Goal: Task Accomplishment & Management: Manage account settings

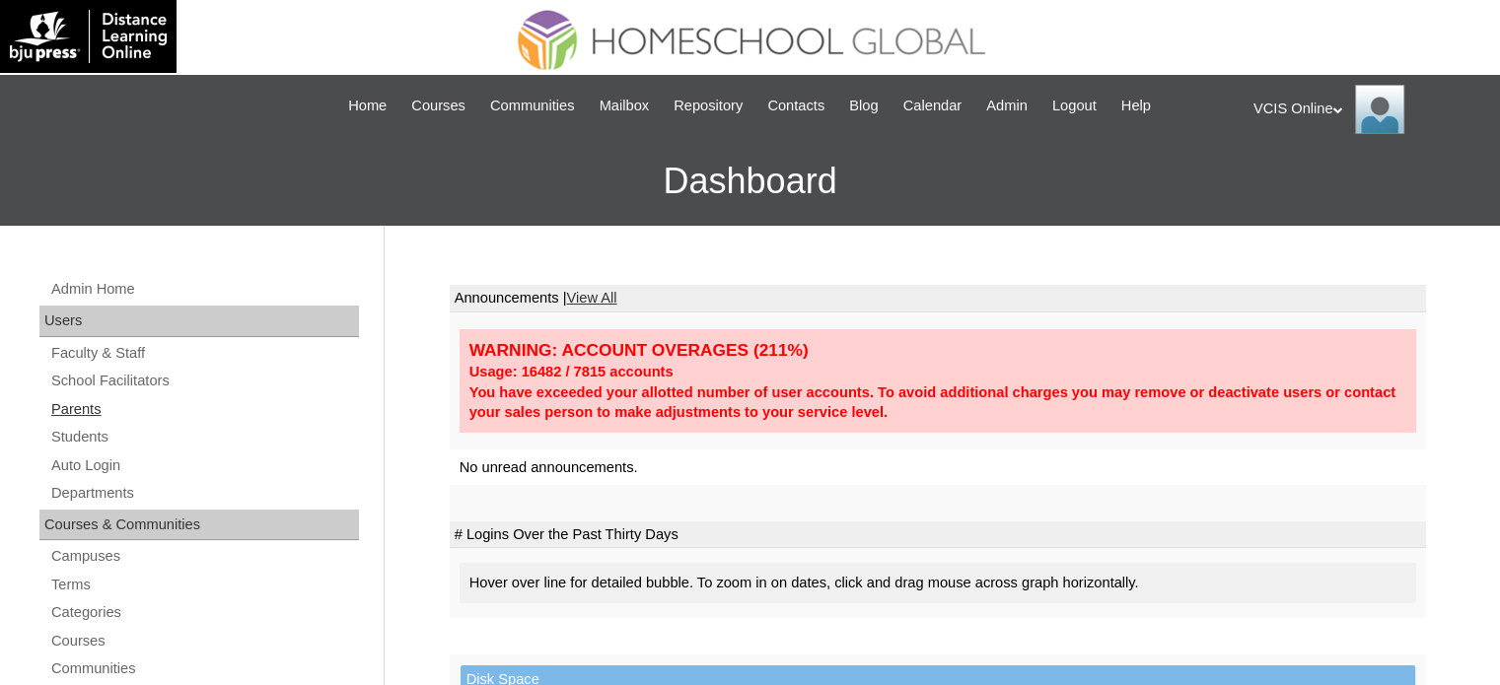
click at [79, 413] on link "Parents" at bounding box center [204, 409] width 310 height 25
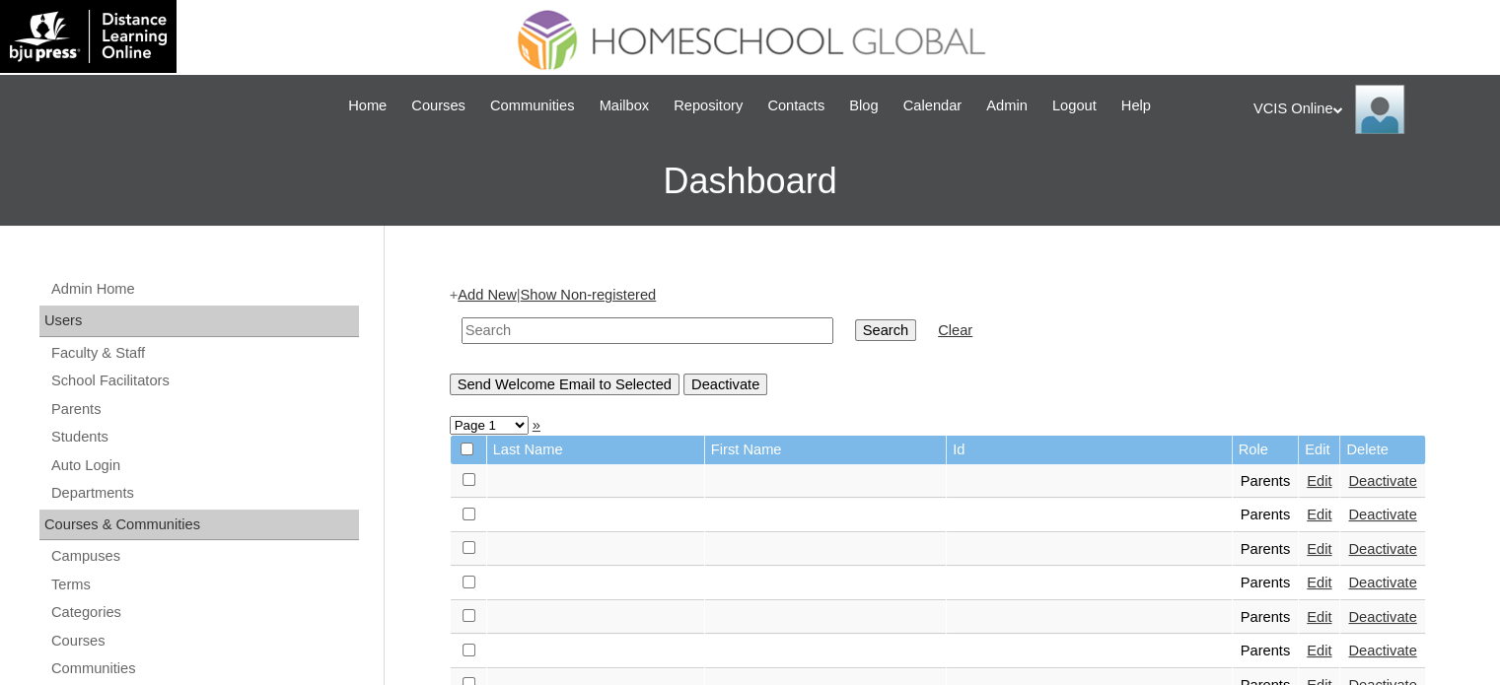
drag, startPoint x: 654, startPoint y: 324, endPoint x: 688, endPoint y: 326, distance: 34.6
click at [654, 324] on input "text" at bounding box center [647, 330] width 372 height 27
paste input "VCIS012-10C-PA2025"
type input "VCIS012-10C-PA2025"
click at [855, 334] on input "Search" at bounding box center [885, 330] width 61 height 22
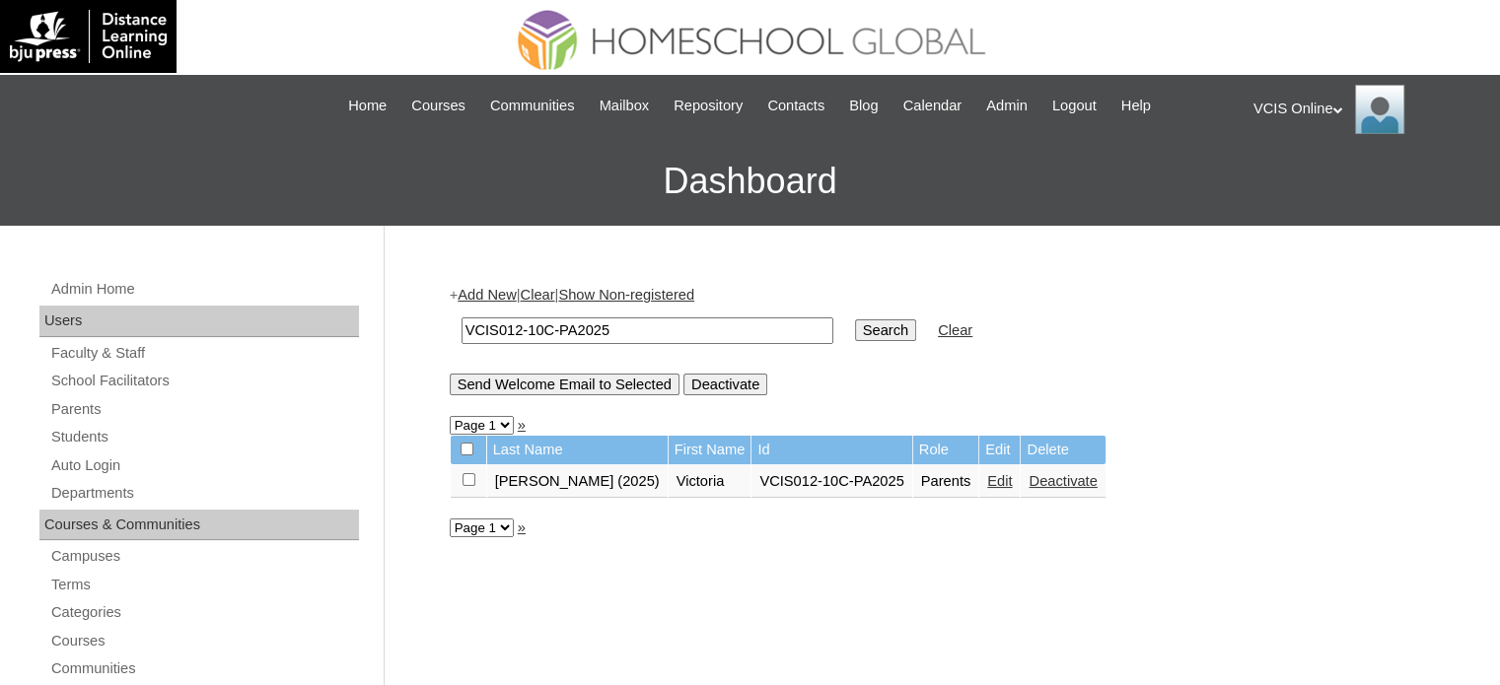
click at [987, 476] on link "Edit" at bounding box center [999, 481] width 25 height 16
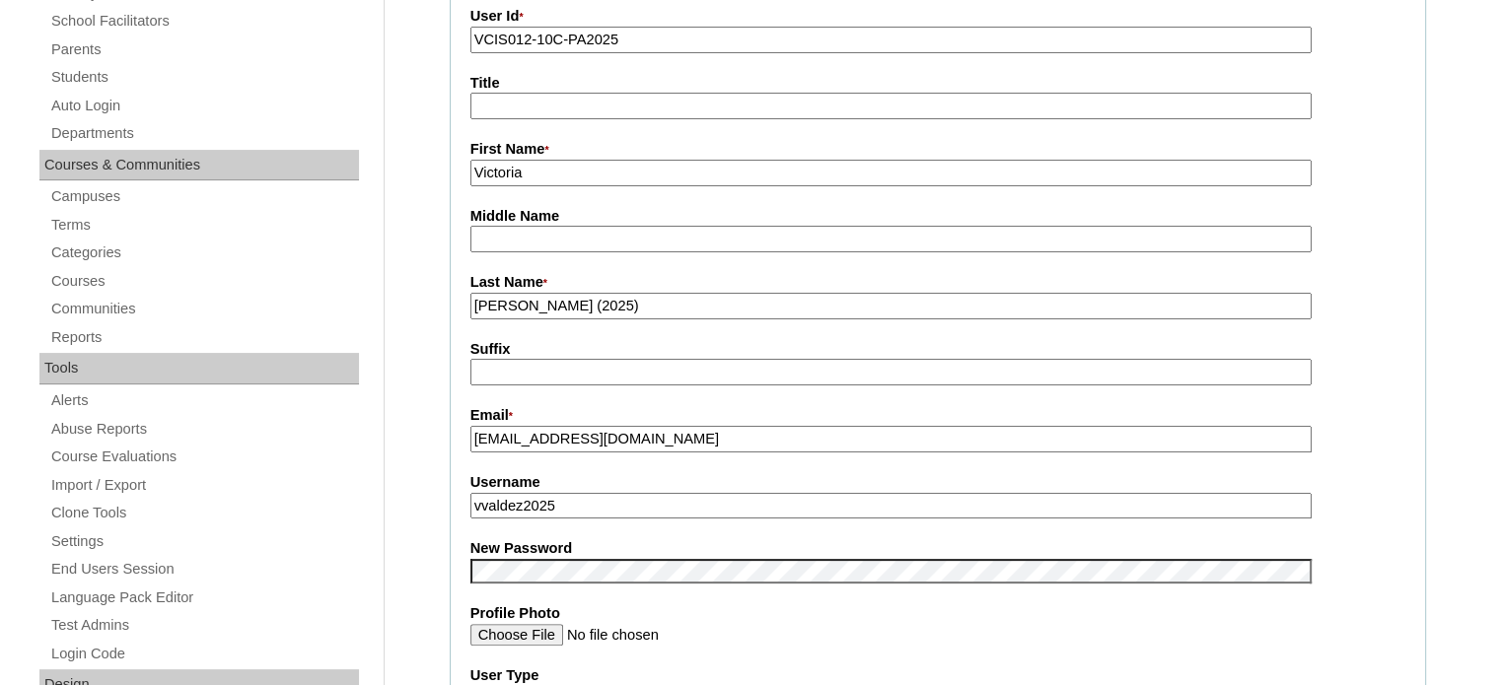
scroll to position [394, 0]
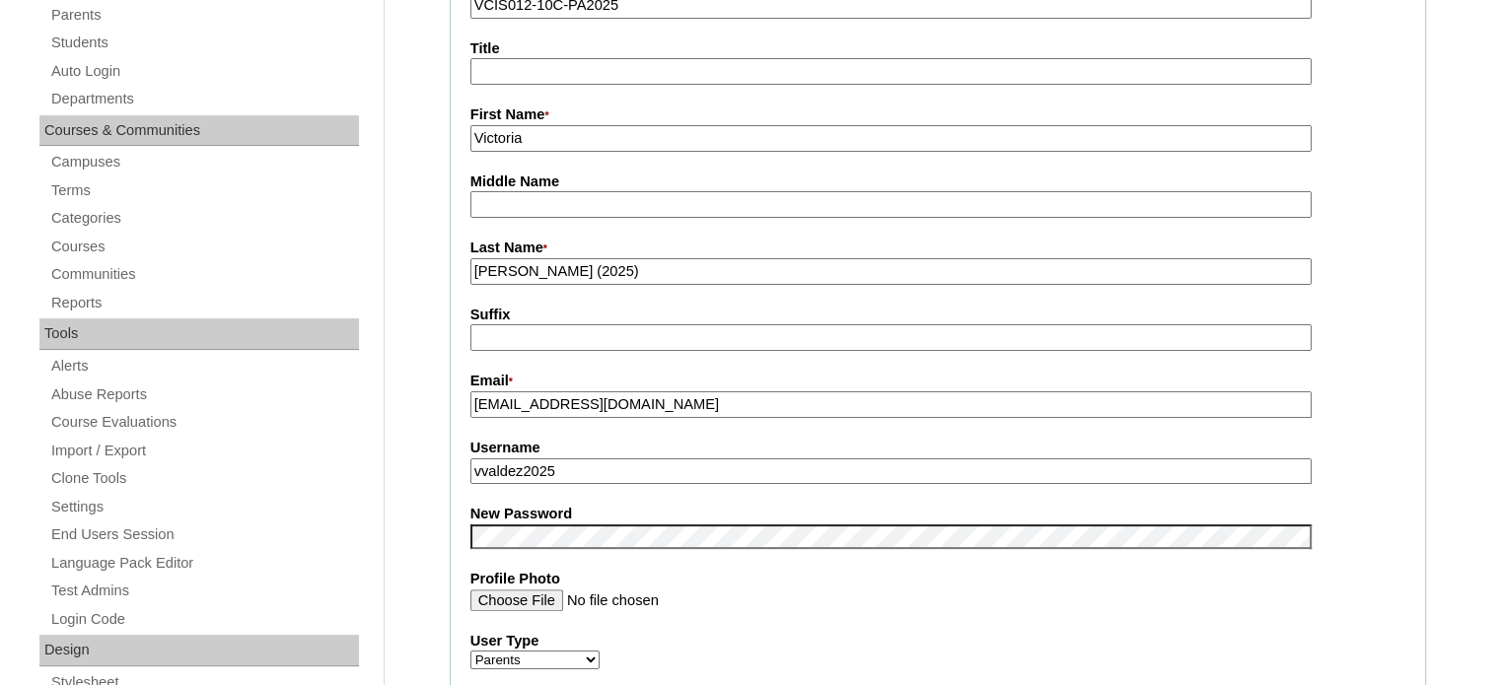
click at [623, 458] on input "vvaldez2025" at bounding box center [890, 471] width 841 height 27
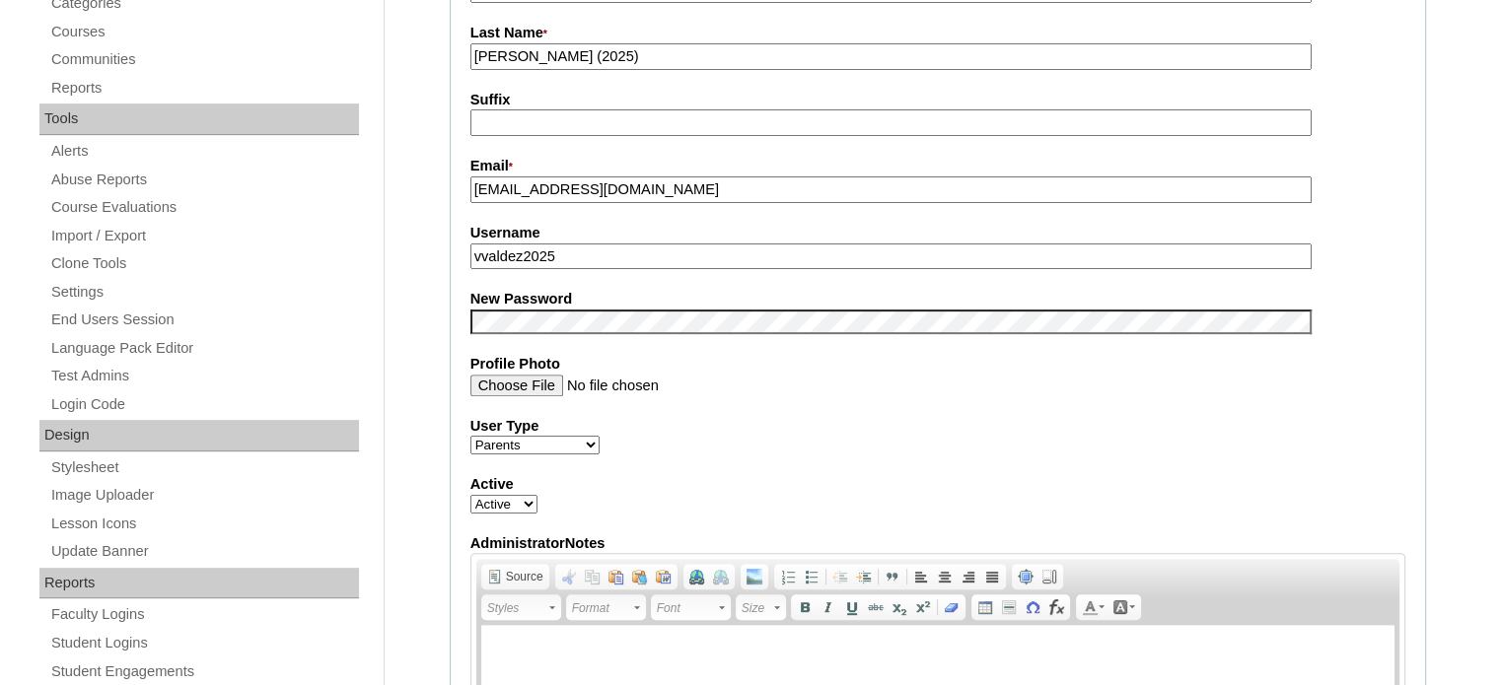
scroll to position [493, 0]
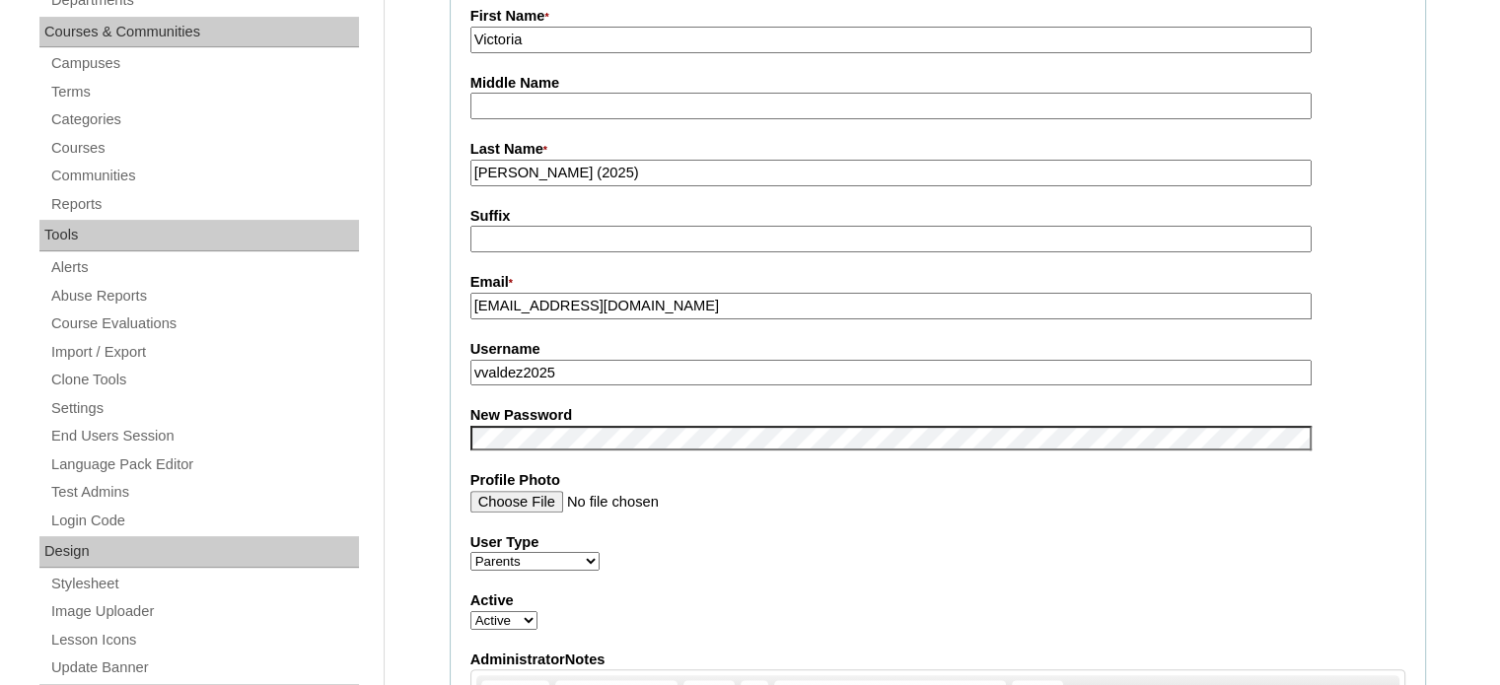
drag, startPoint x: 579, startPoint y: 360, endPoint x: 421, endPoint y: 386, distance: 159.8
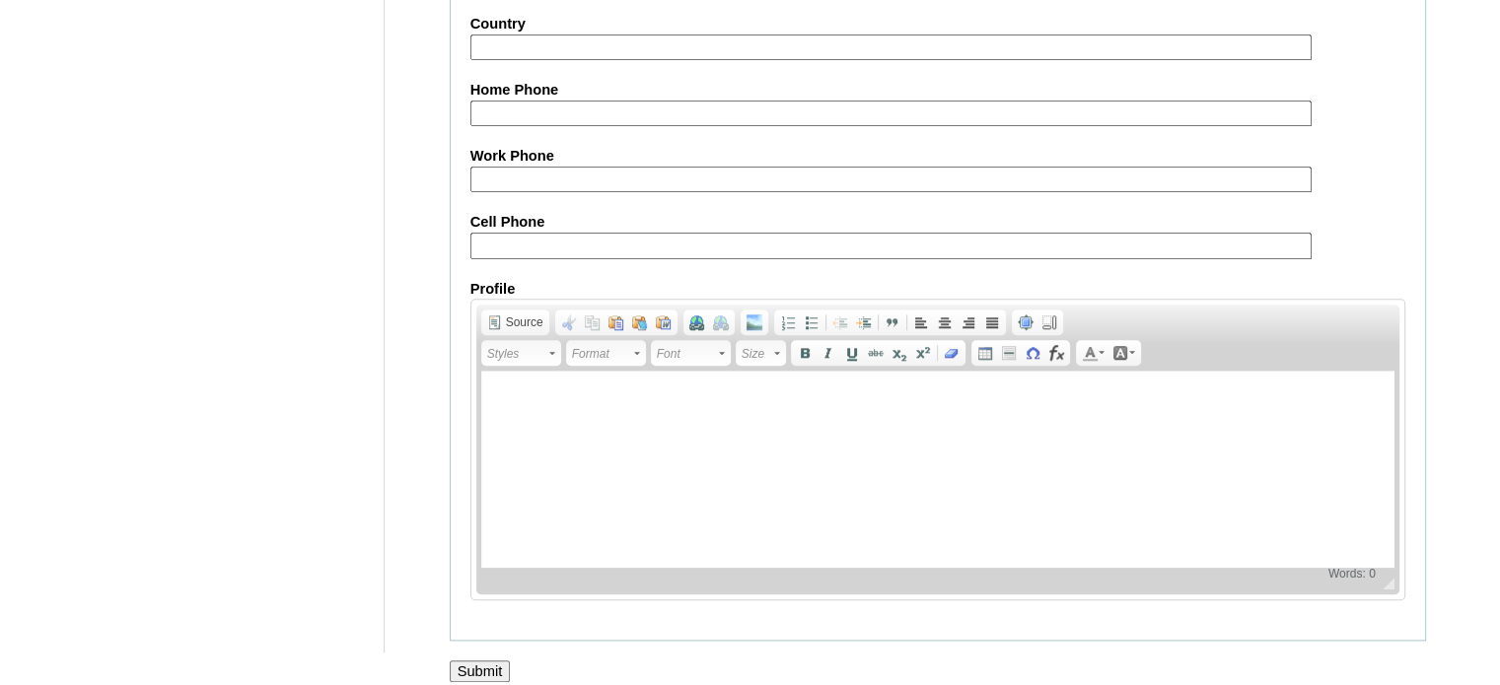
scroll to position [1886, 0]
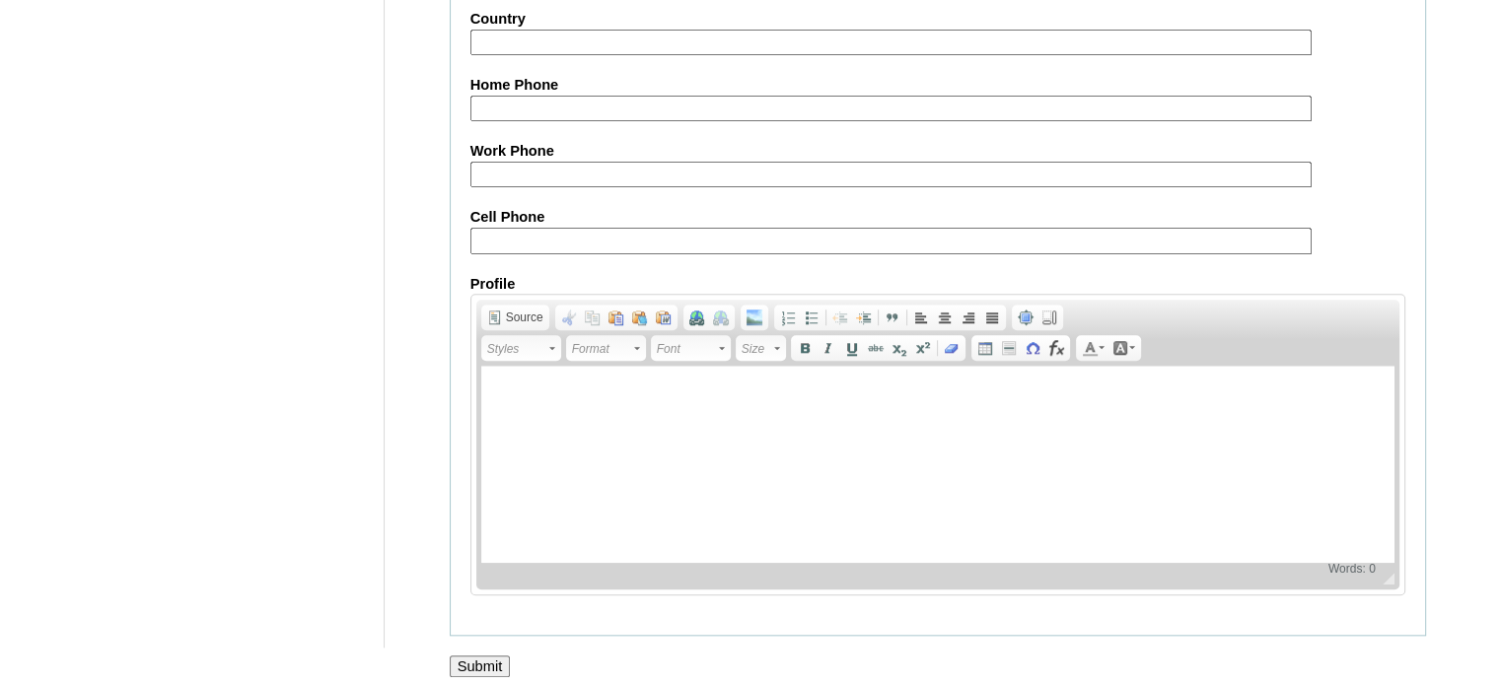
click at [481, 656] on input "Submit" at bounding box center [480, 667] width 61 height 22
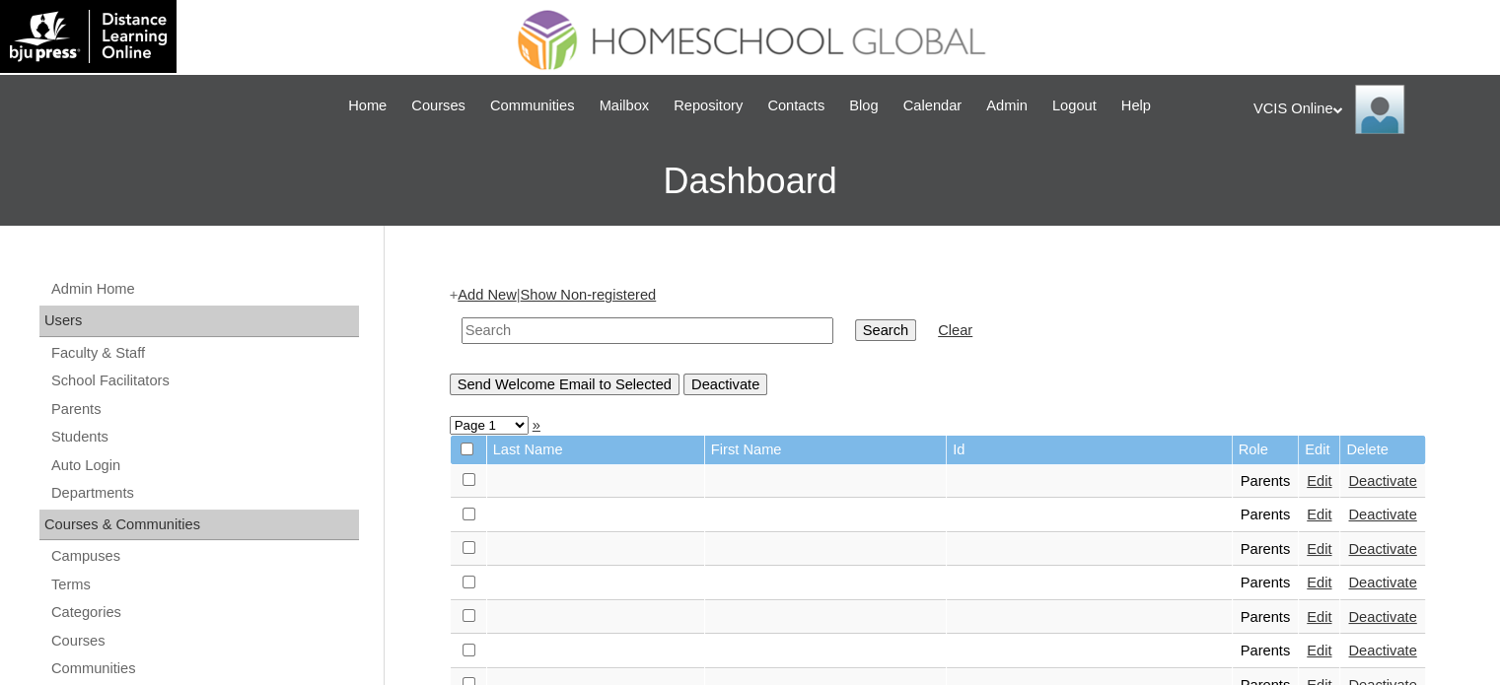
click at [1317, 105] on div "VCIS Online My Profile My Settings Logout" at bounding box center [1366, 109] width 227 height 49
click at [1295, 180] on span "Logout" at bounding box center [1288, 184] width 39 height 15
